Goal: Task Accomplishment & Management: Manage account settings

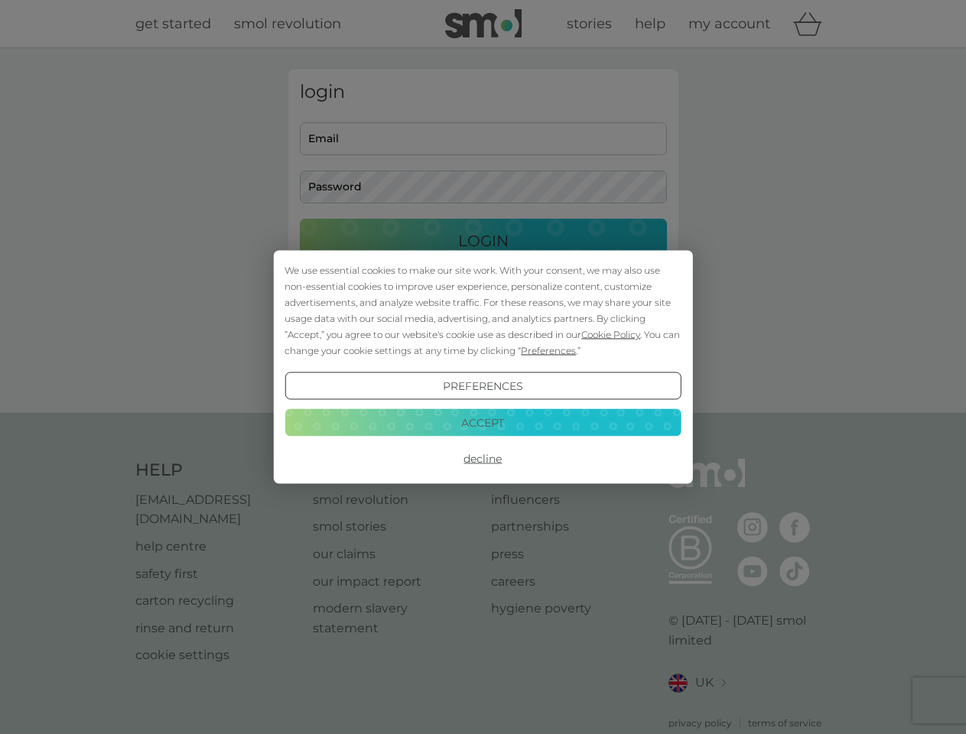
click at [611, 334] on span "Cookie Policy" at bounding box center [610, 334] width 59 height 11
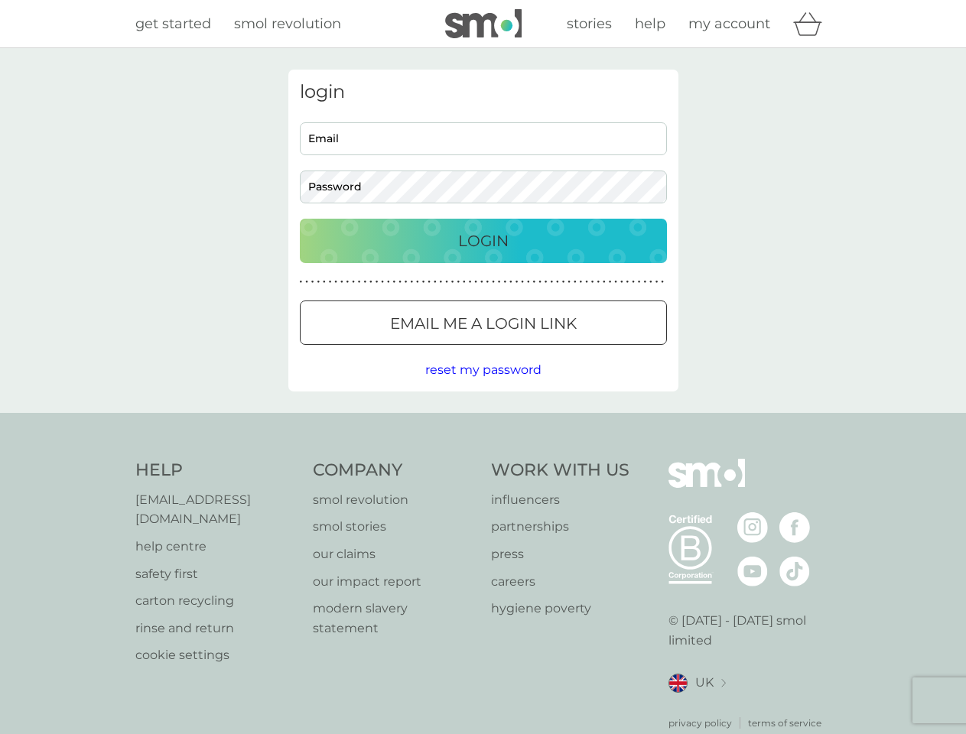
click at [547, 350] on div "login Email Password Login ● ● ● ● ● ● ● ● ● ● ● ● ● ● ● ● ● ● ● ● ● ● ● ● ● ● …" at bounding box center [483, 231] width 390 height 322
click at [482, 386] on div "login Email Password Login ● ● ● ● ● ● ● ● ● ● ● ● ● ● ● ● ● ● ● ● ● ● ● ● ● ● …" at bounding box center [483, 231] width 390 height 322
click at [482, 459] on div "Help [EMAIL_ADDRESS][DOMAIN_NAME] help centre safety first carton recycling rin…" at bounding box center [483, 594] width 696 height 271
click at [482, 422] on div "Help [EMAIL_ADDRESS][DOMAIN_NAME] help centre safety first carton recycling rin…" at bounding box center [483, 594] width 966 height 363
